Goal: Task Accomplishment & Management: Manage account settings

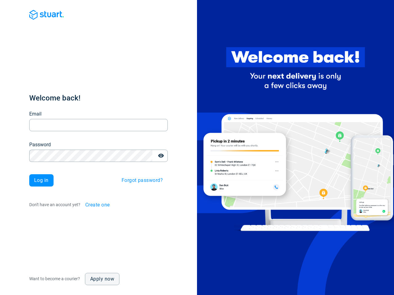
click at [197, 148] on div at bounding box center [295, 147] width 197 height 295
click at [98, 125] on input "Email" at bounding box center [98, 125] width 138 height 12
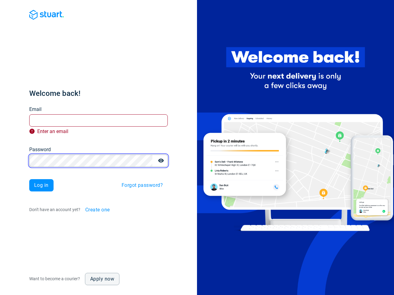
click at [161, 156] on button "button" at bounding box center [161, 161] width 12 height 12
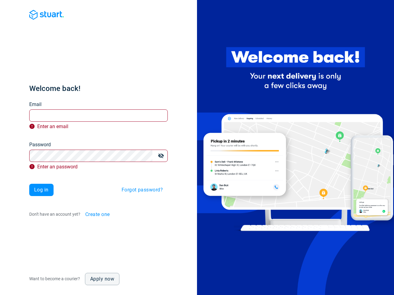
click at [142, 181] on div "Welcome back! Email Email Enter an email Password Password Enter an password Lo…" at bounding box center [98, 152] width 138 height 137
click at [99, 205] on div "Welcome back! Email Email Enter an email Password Password Enter an password Lo…" at bounding box center [98, 152] width 138 height 137
